Goal: Task Accomplishment & Management: Use online tool/utility

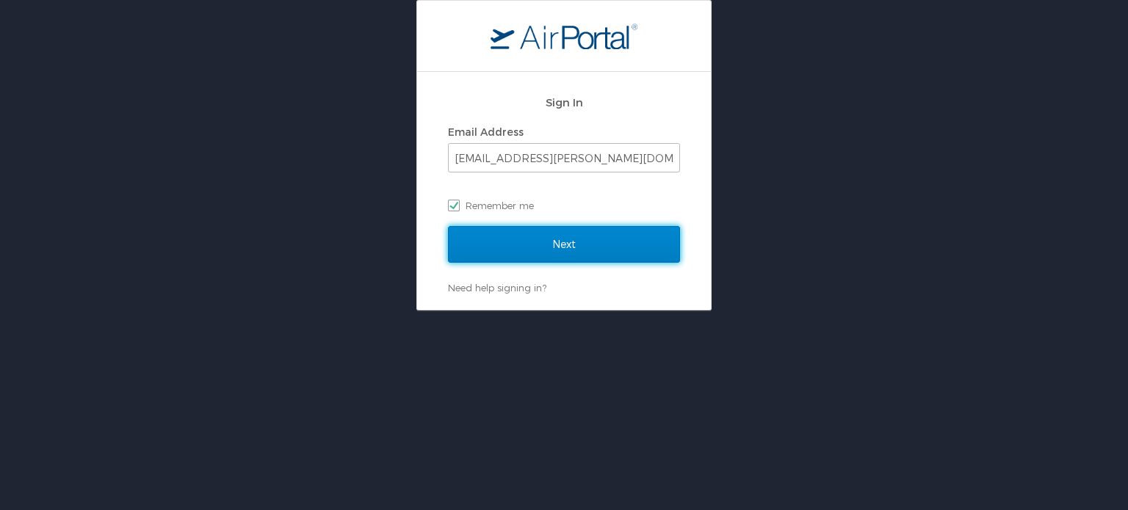
click at [530, 253] on input "Next" at bounding box center [564, 244] width 232 height 37
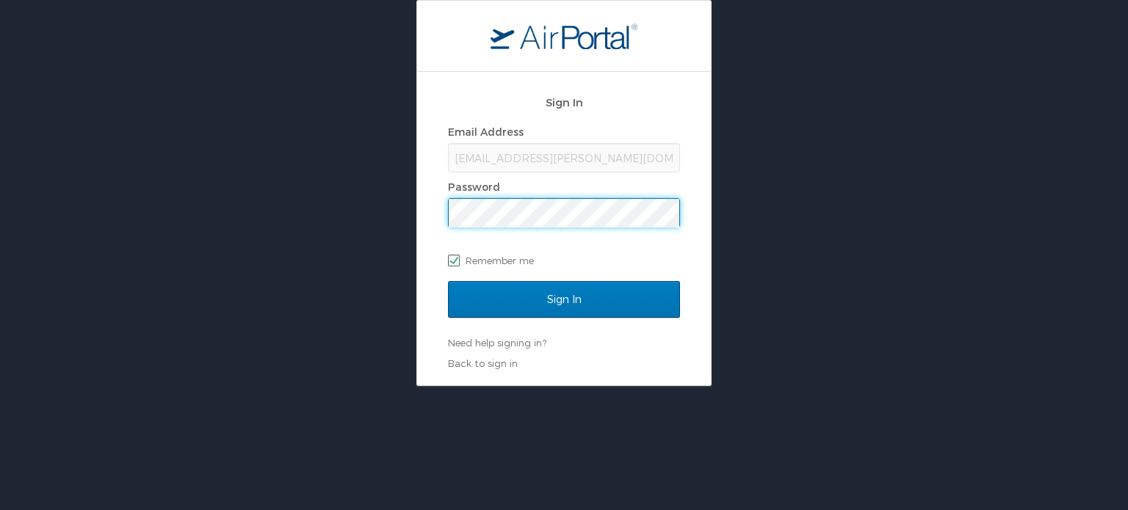
click at [448, 281] on input "Sign In" at bounding box center [564, 299] width 232 height 37
